Goal: Information Seeking & Learning: Learn about a topic

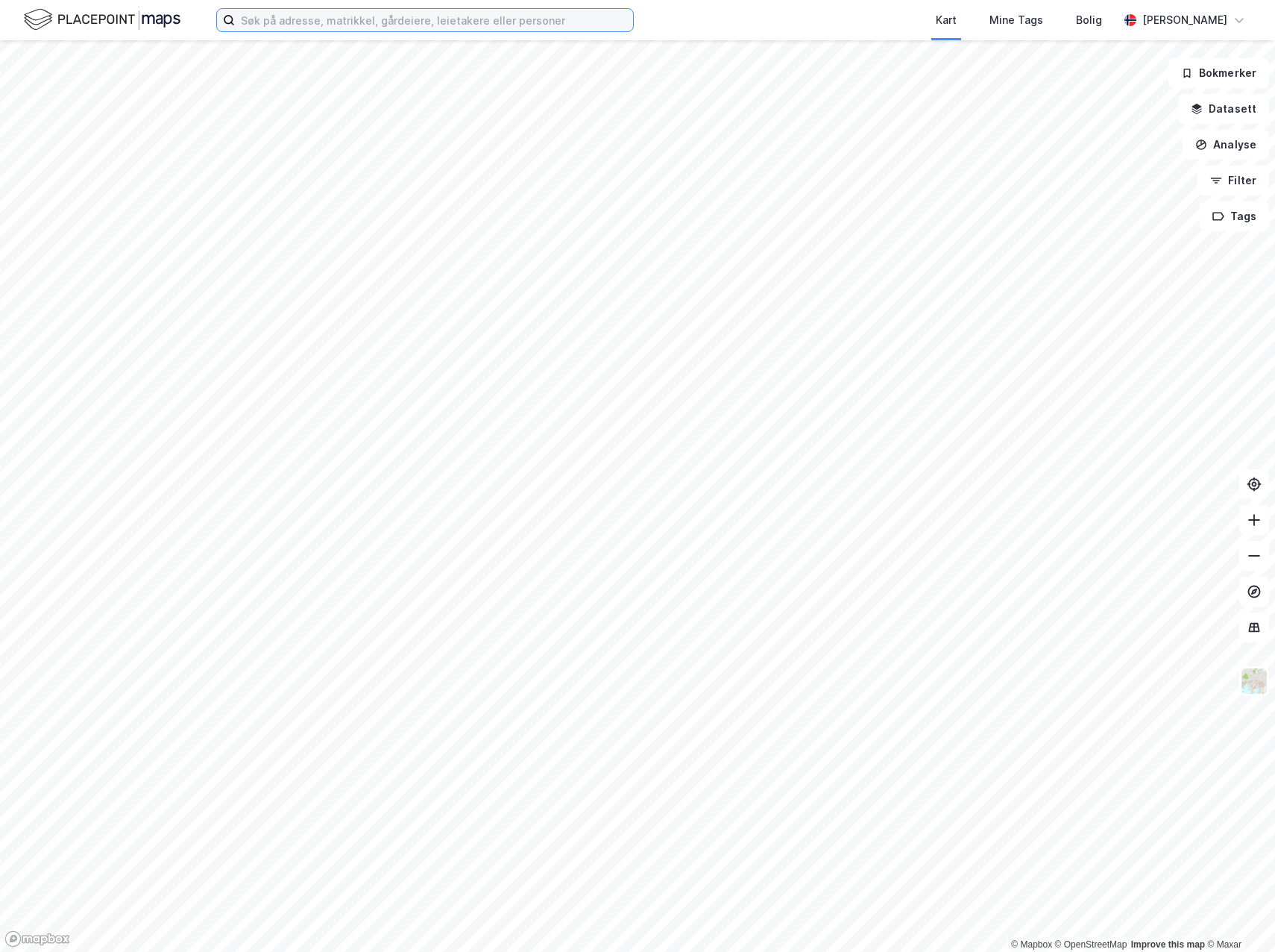
click at [293, 17] on input at bounding box center [434, 20] width 398 height 22
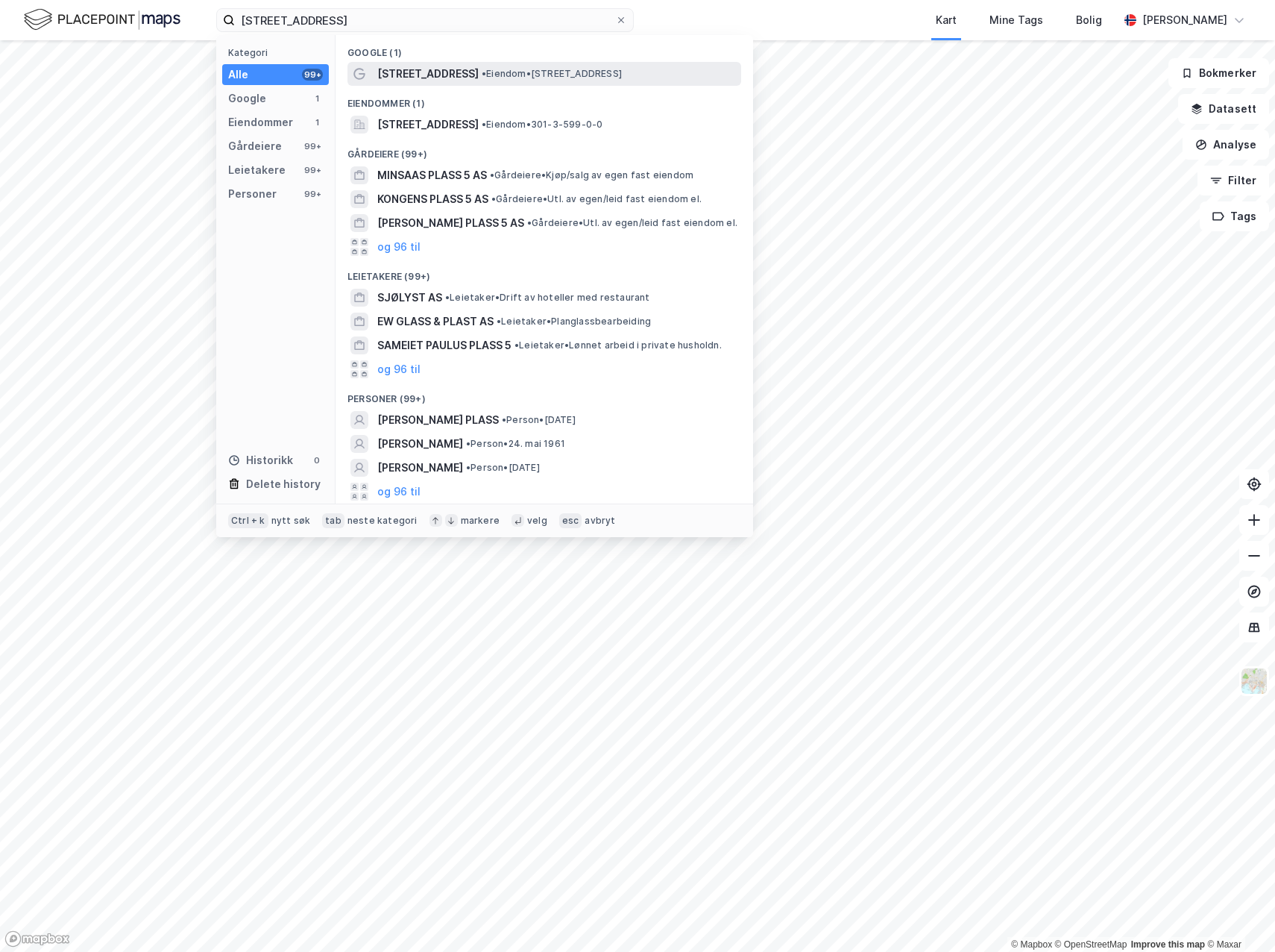
click at [418, 79] on span "[STREET_ADDRESS]" at bounding box center [428, 74] width 102 height 18
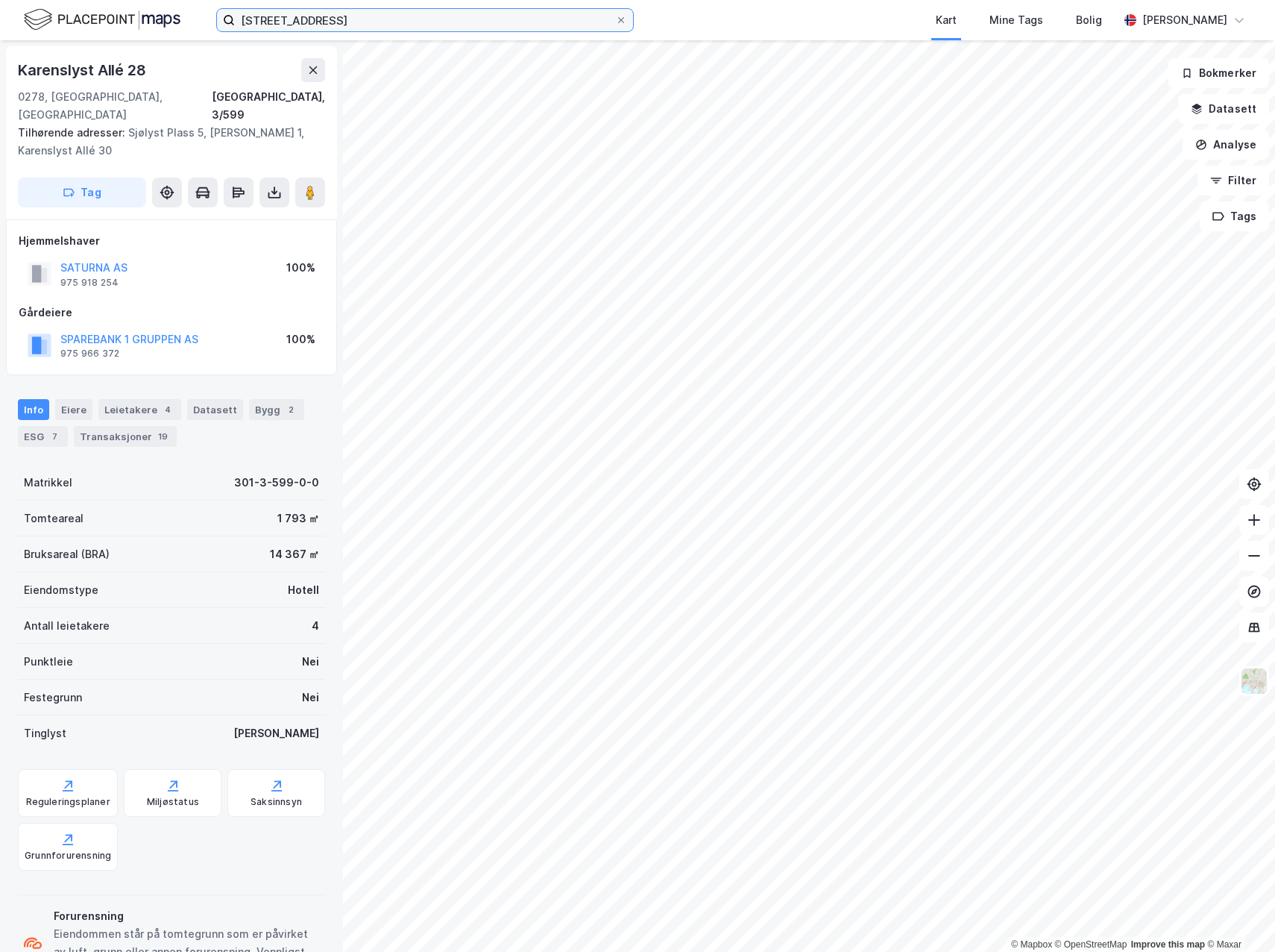
click at [332, 16] on input "[STREET_ADDRESS]" at bounding box center [425, 20] width 380 height 22
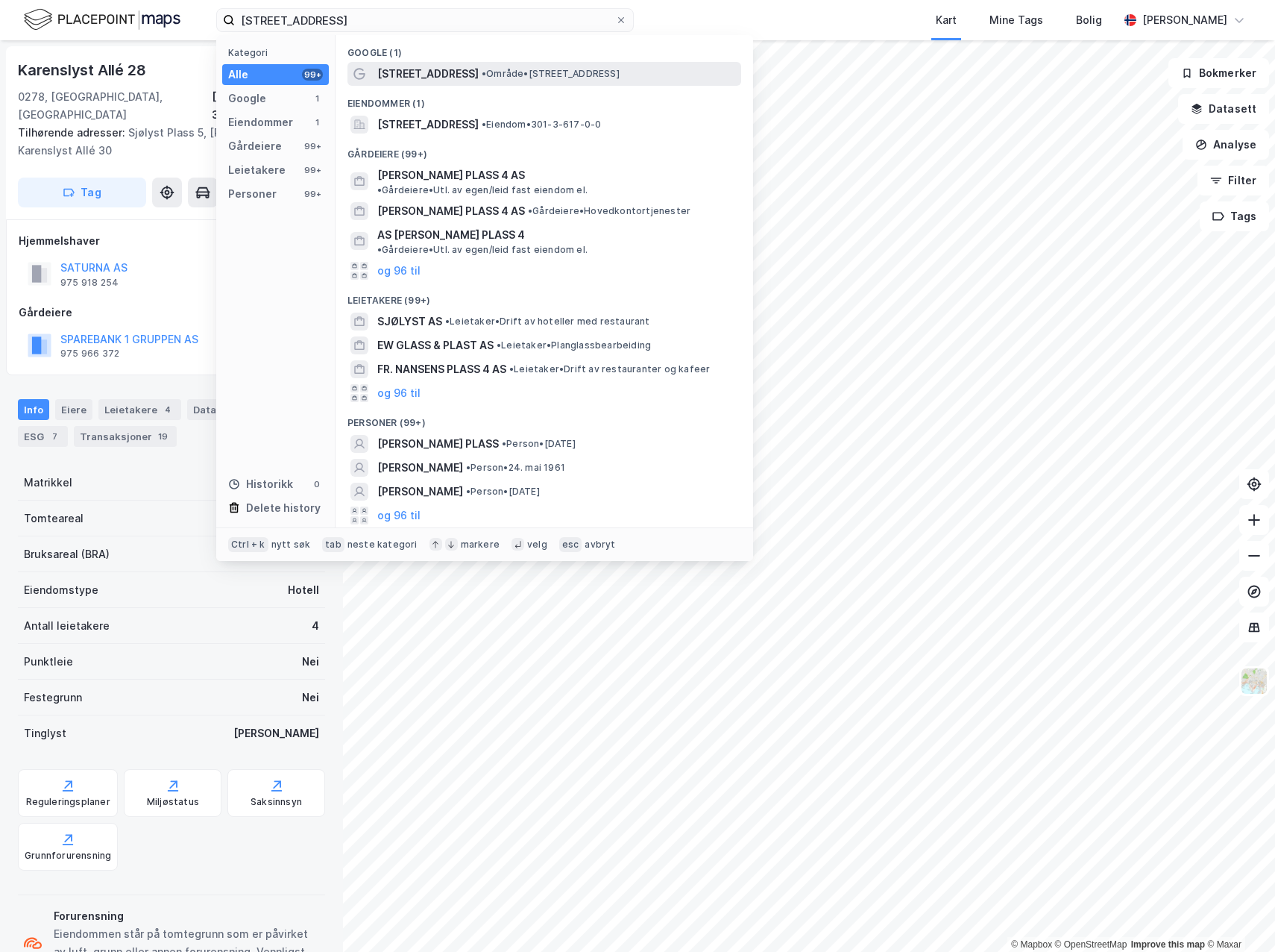
click at [460, 67] on div "[STREET_ADDRESS] • Område • [STREET_ADDRESS]" at bounding box center [557, 74] width 361 height 18
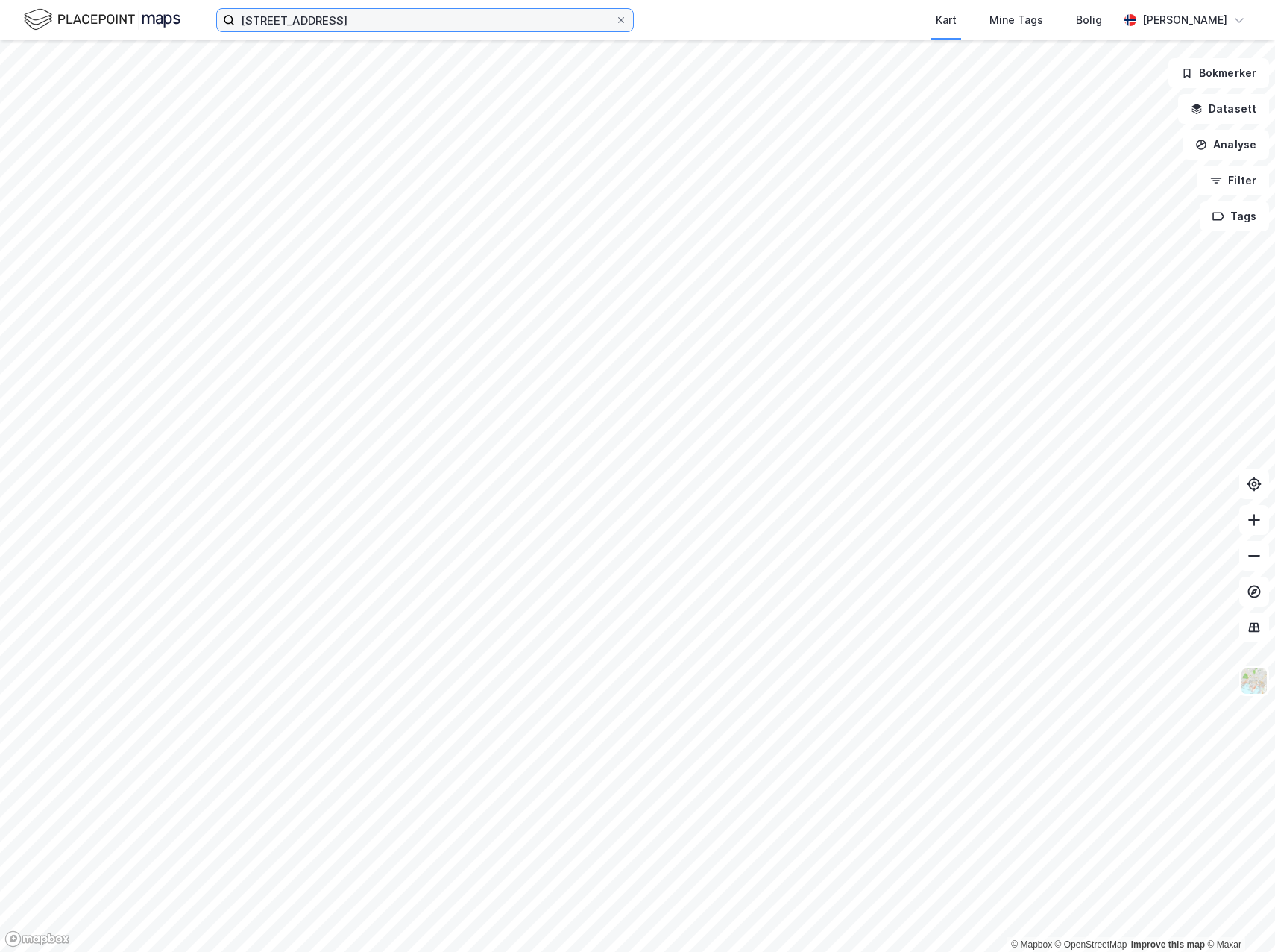
click at [342, 21] on input "[STREET_ADDRESS]" at bounding box center [425, 20] width 380 height 22
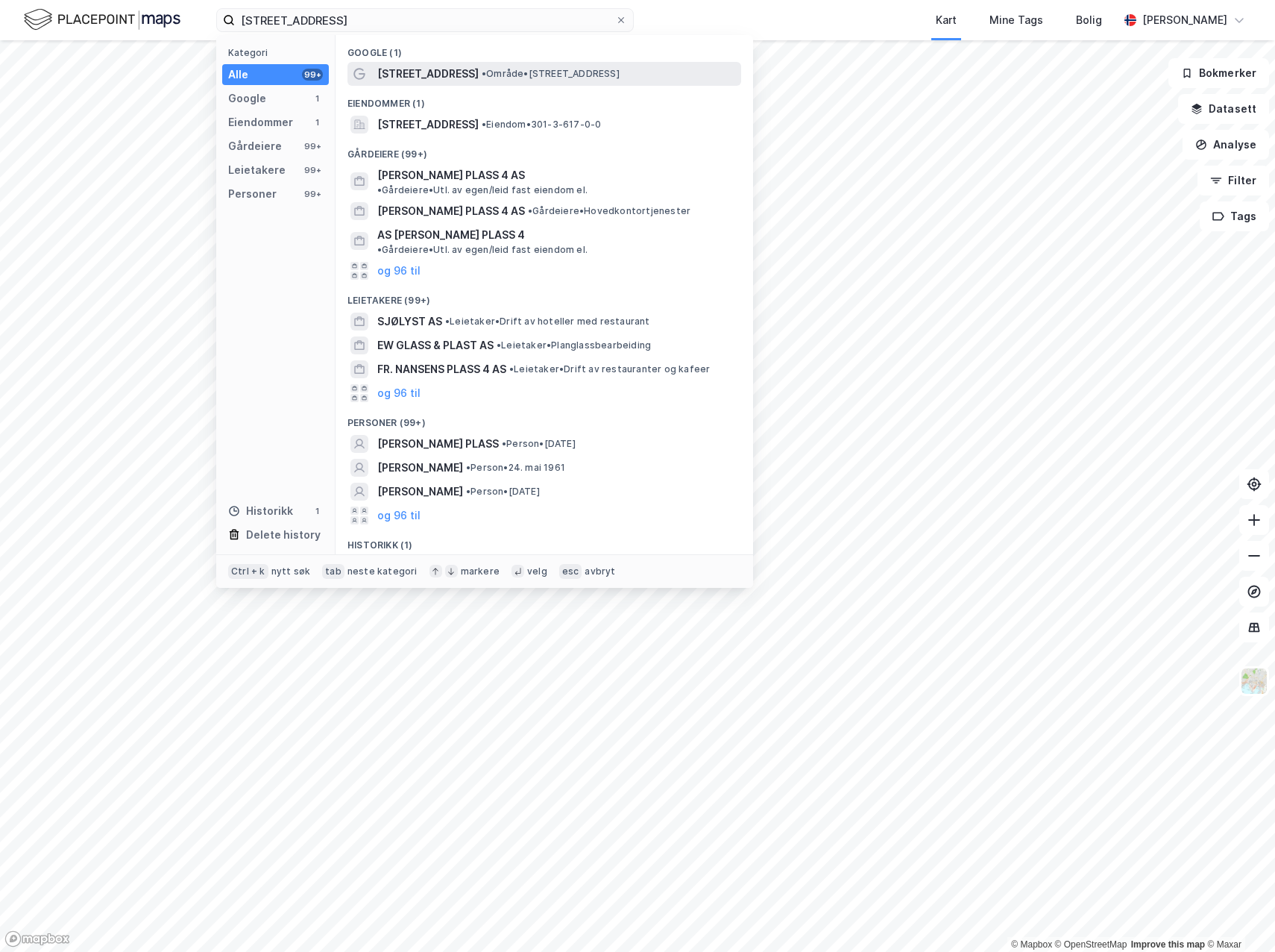
click at [431, 68] on span "[STREET_ADDRESS]" at bounding box center [428, 74] width 102 height 18
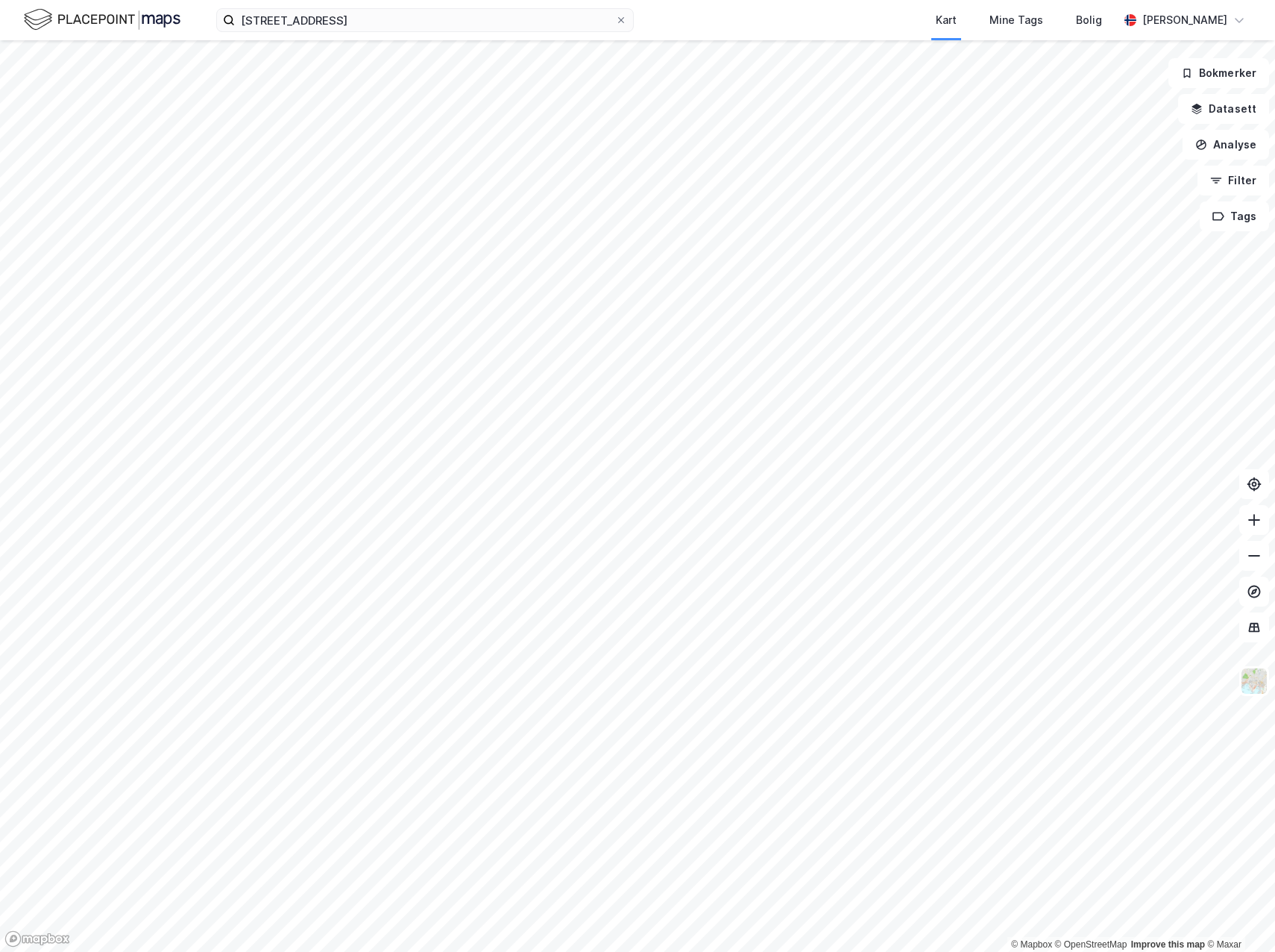
click at [340, 32] on div "sjølyst plass 4 Kart Mine Tags Bolig [PERSON_NAME]" at bounding box center [637, 20] width 1275 height 40
click at [322, 20] on input "[STREET_ADDRESS]" at bounding box center [425, 20] width 380 height 22
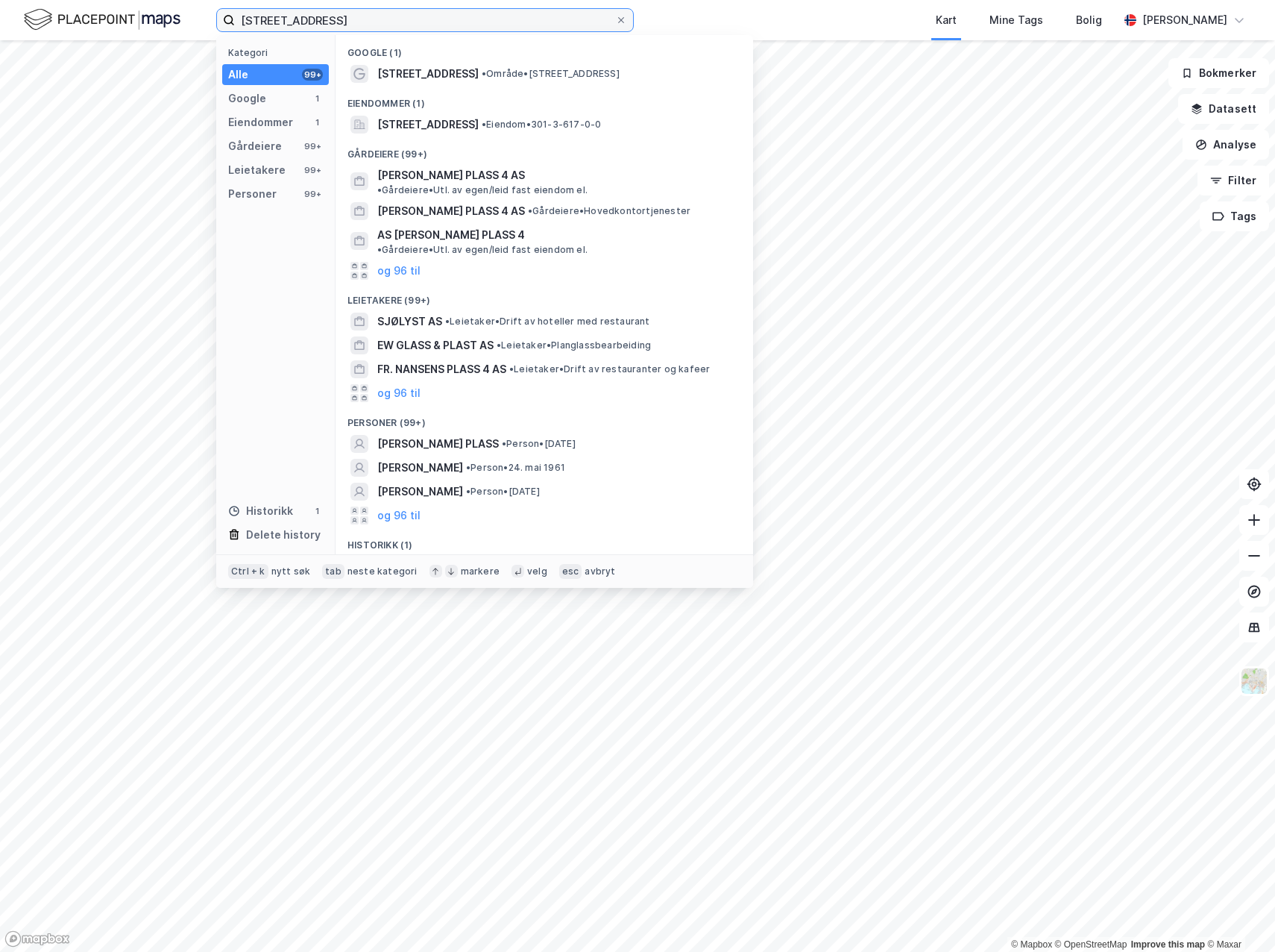
type input "[STREET_ADDRESS]"
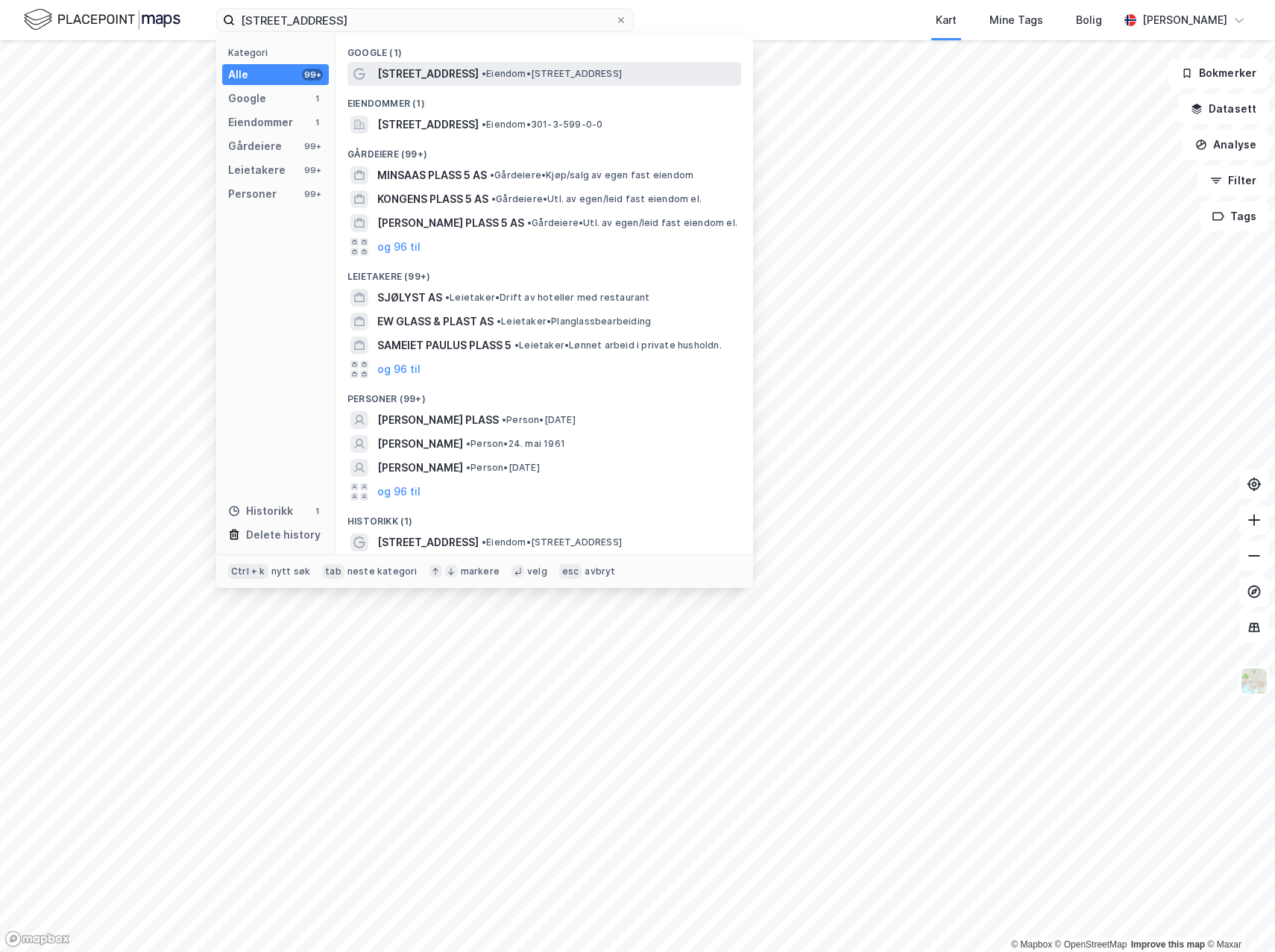
click at [482, 72] on span "•" at bounding box center [484, 73] width 5 height 11
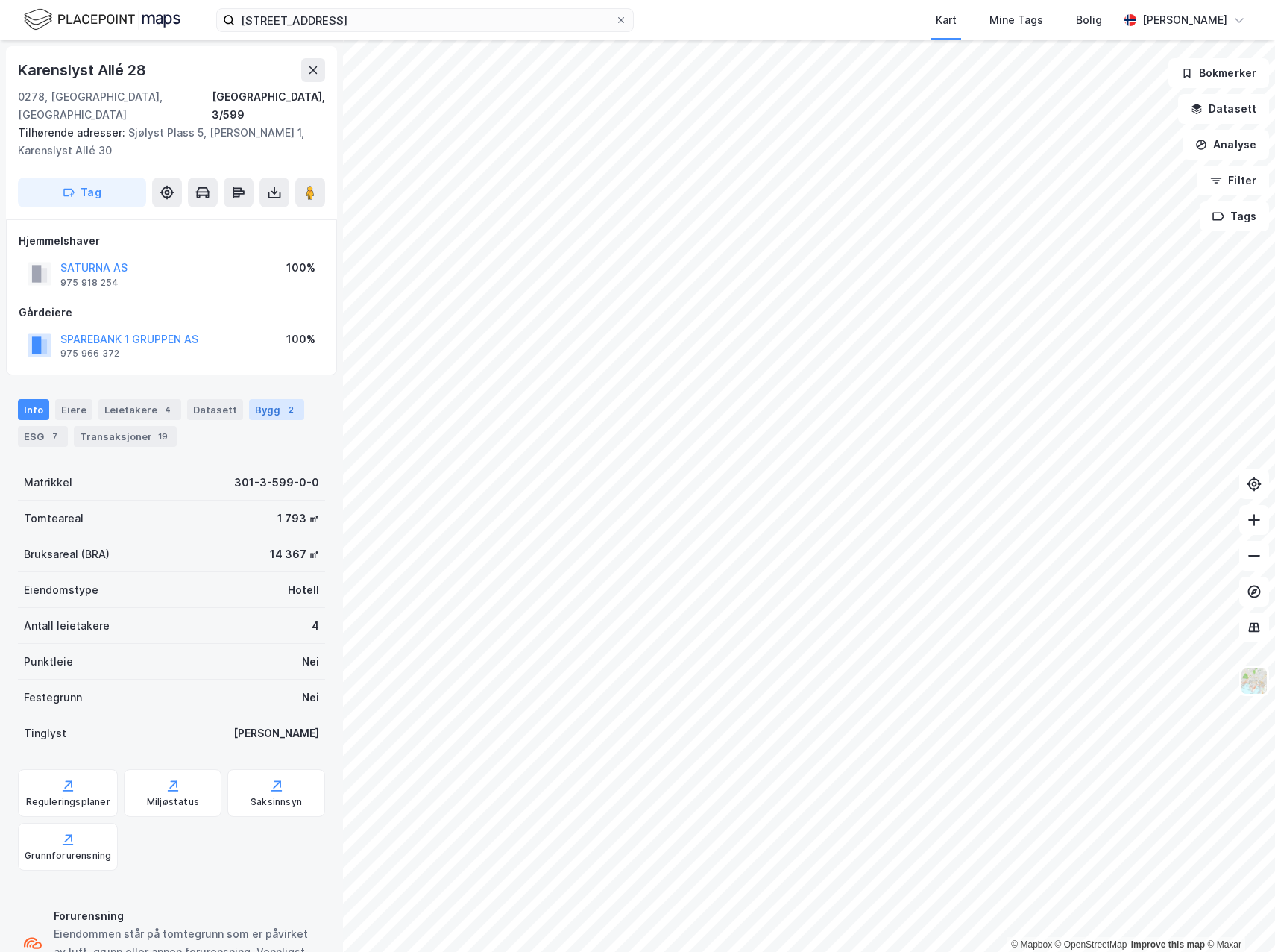
click at [267, 399] on div "Bygg 2" at bounding box center [276, 410] width 55 height 21
